Goal: Navigation & Orientation: Find specific page/section

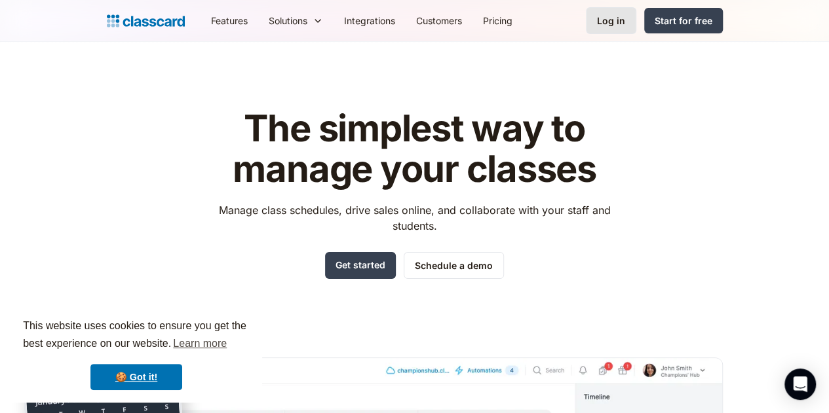
click at [625, 18] on div "Log in" at bounding box center [611, 21] width 28 height 14
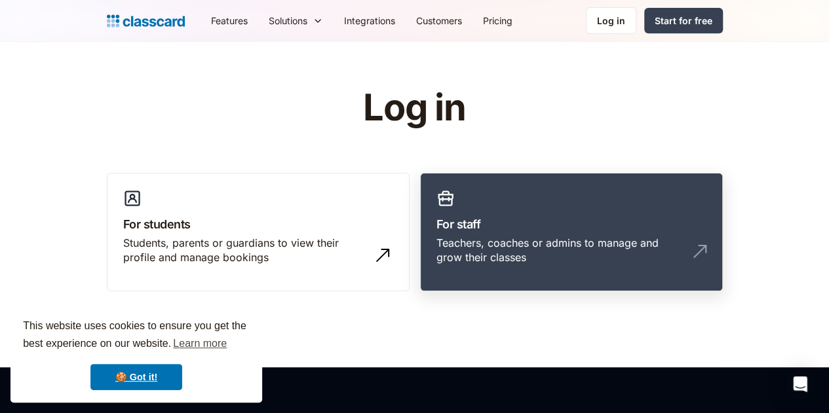
click at [522, 230] on h3 "For staff" at bounding box center [571, 225] width 270 height 18
